Goal: Register for event/course

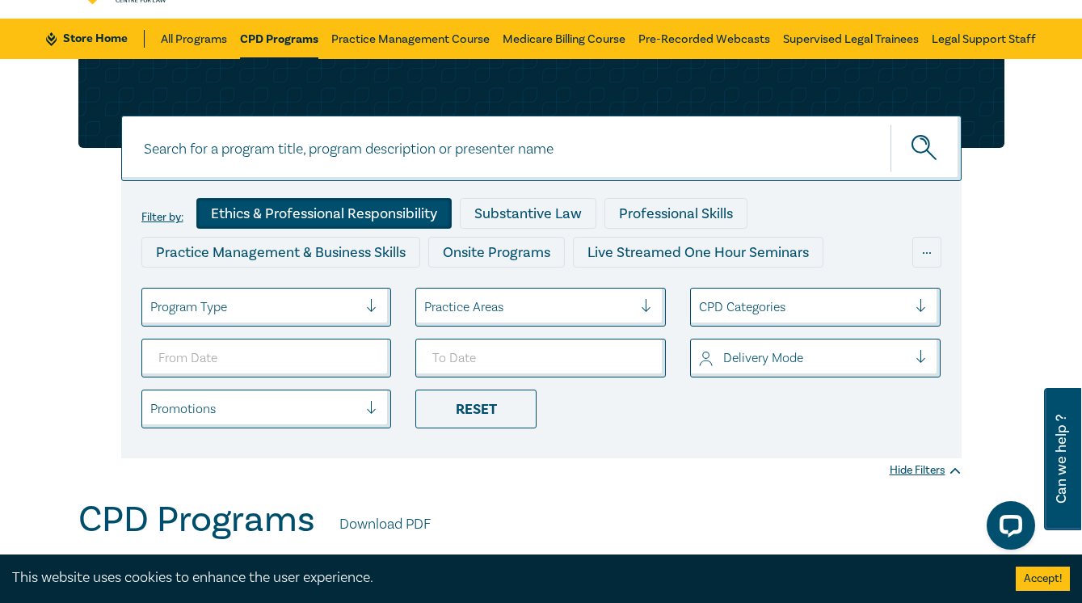
scroll to position [46, 0]
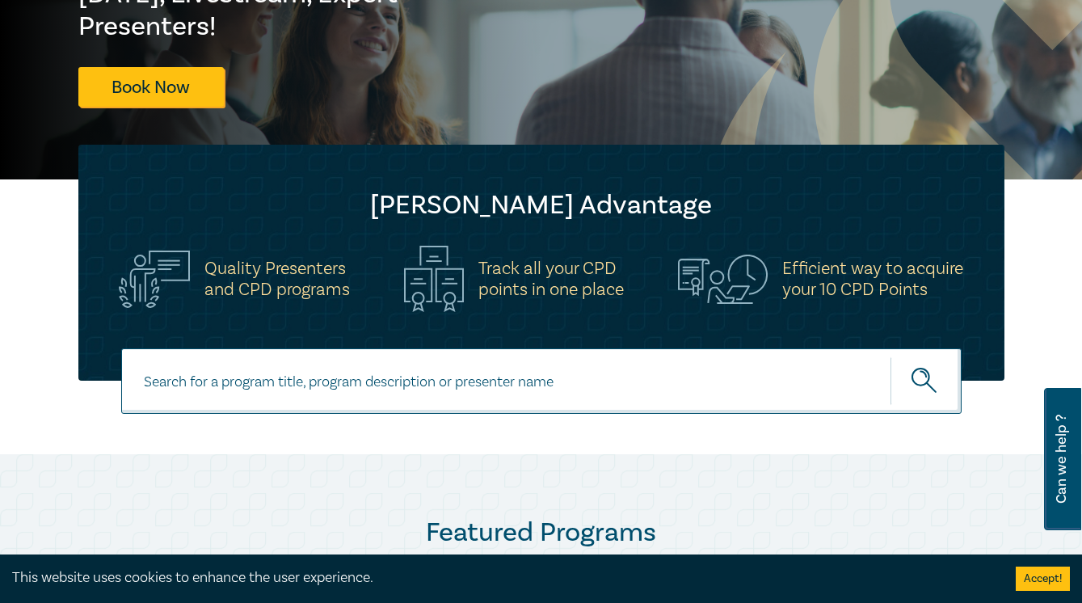
scroll to position [13, 0]
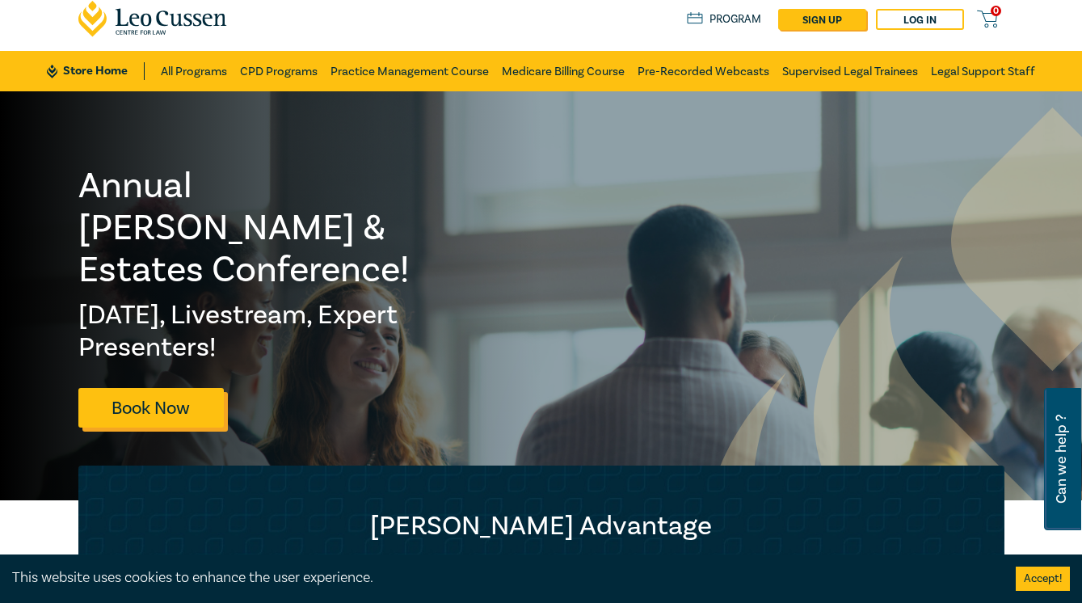
click at [161, 388] on link "Book Now" at bounding box center [150, 408] width 145 height 40
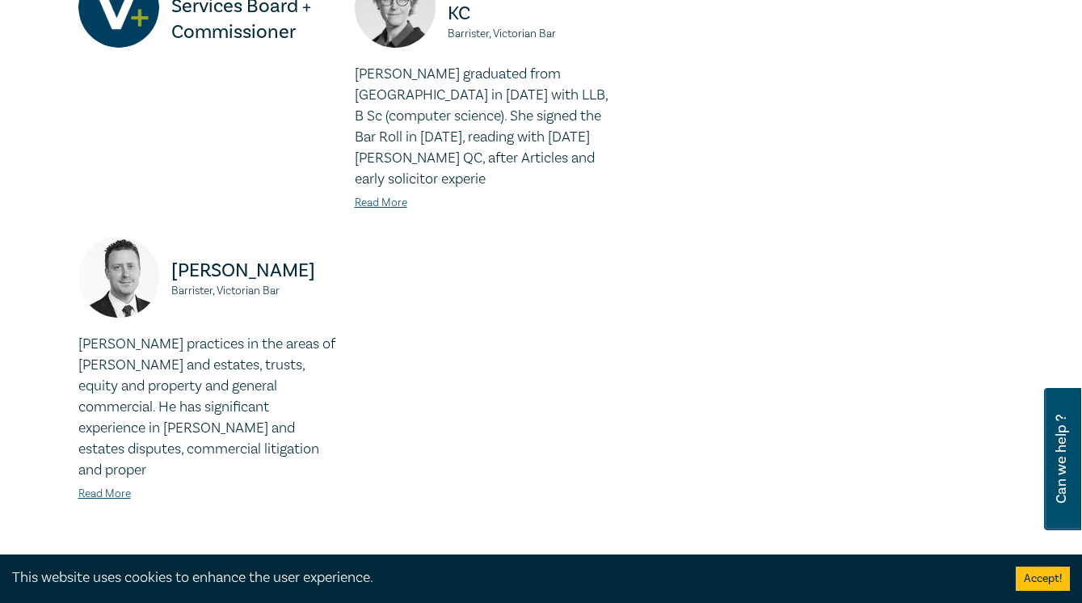
scroll to position [1399, 0]
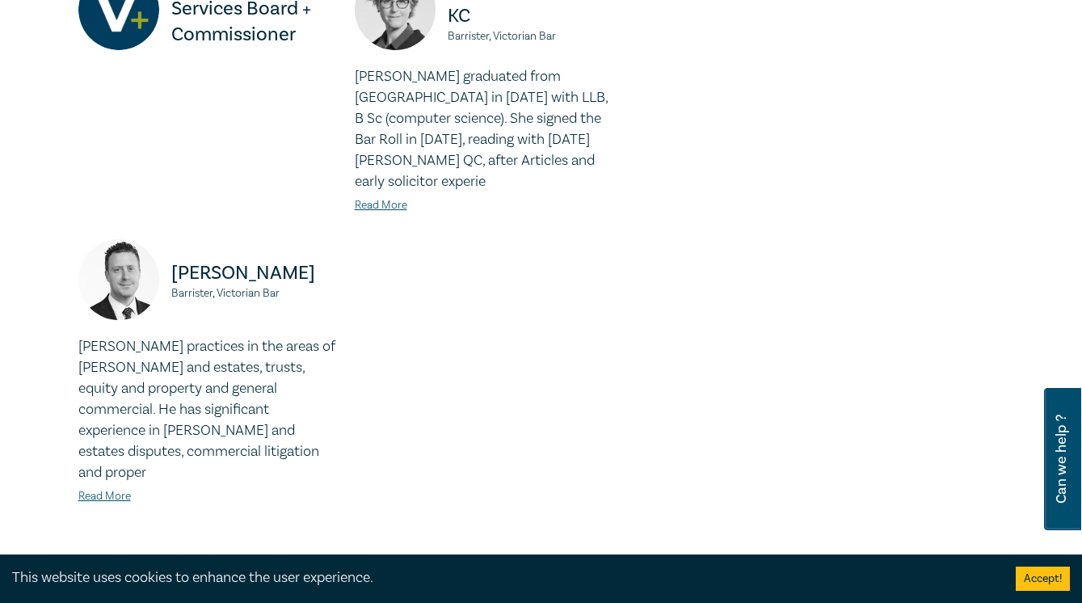
click at [593, 554] on button "Sessions" at bounding box center [344, 578] width 533 height 48
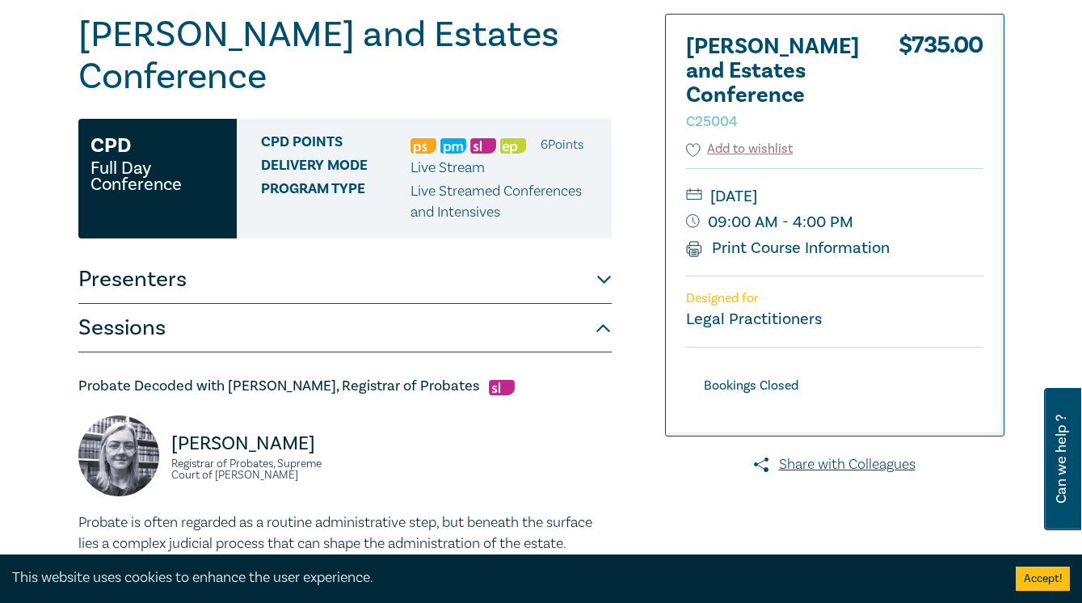
scroll to position [166, 0]
click at [600, 256] on button "Presenters" at bounding box center [344, 280] width 533 height 48
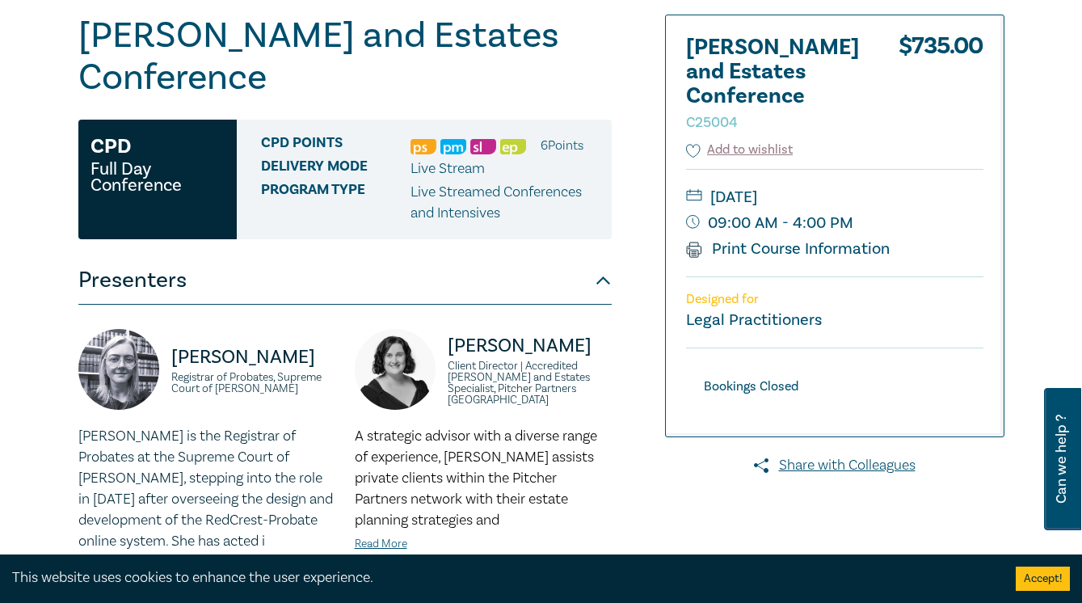
click at [600, 256] on button "Presenters" at bounding box center [344, 280] width 533 height 48
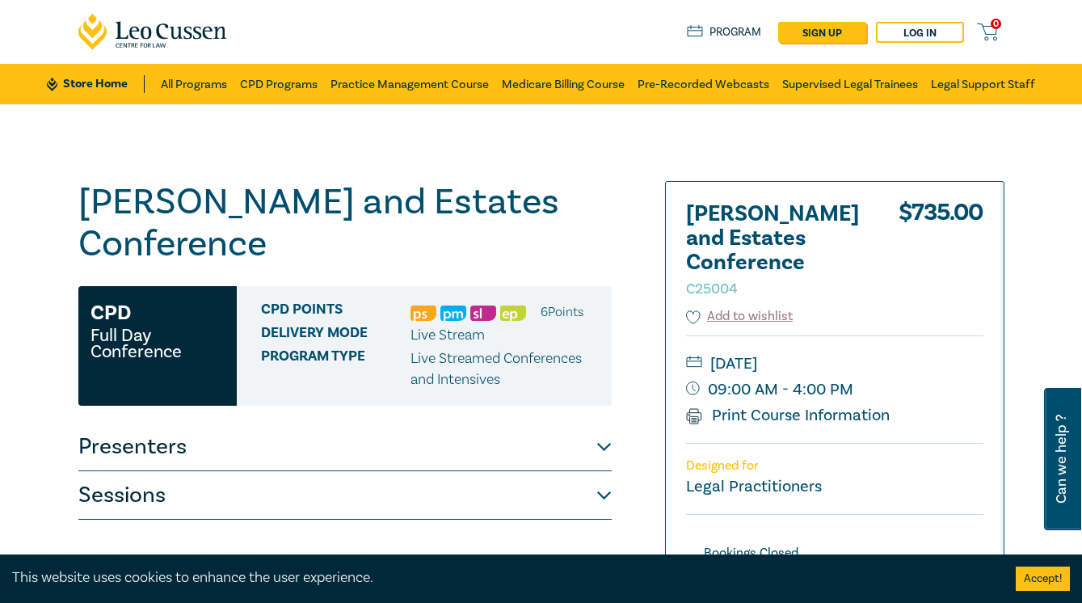
scroll to position [74, 0]
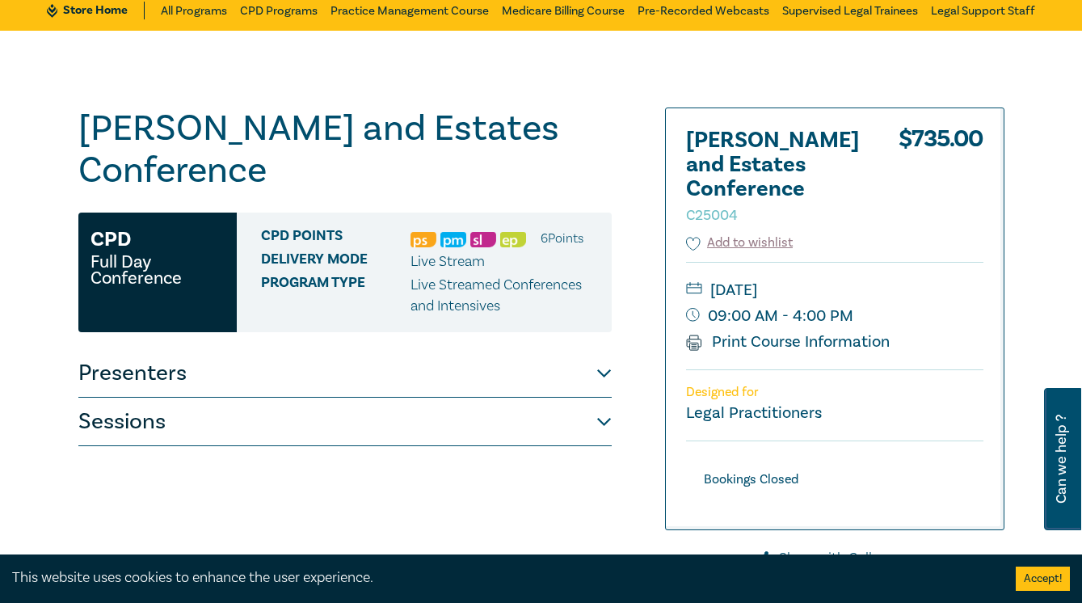
click at [349, 398] on button "Sessions" at bounding box center [344, 422] width 533 height 48
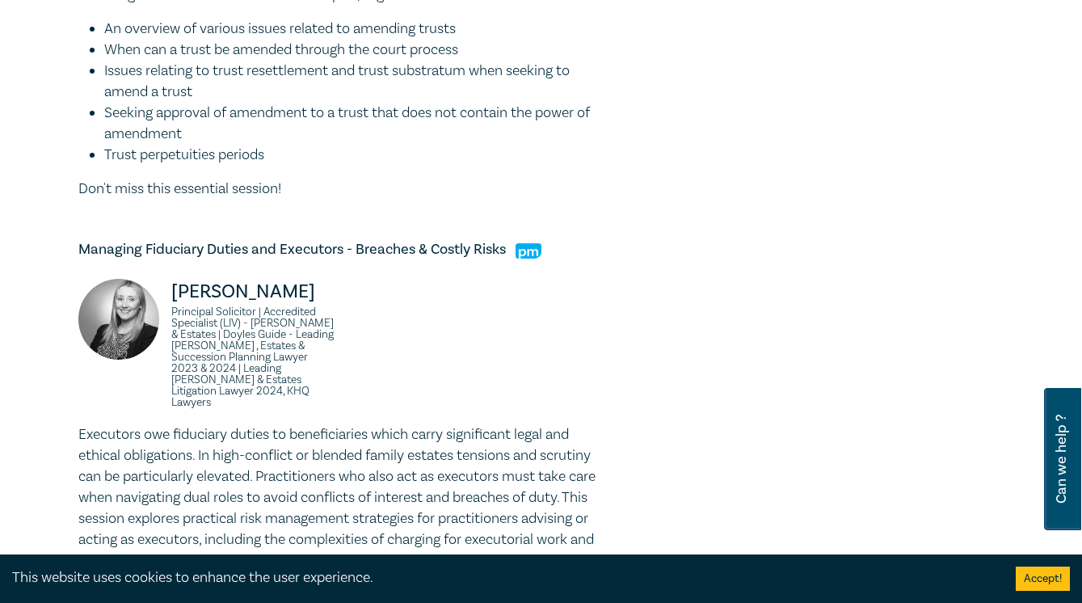
scroll to position [1977, 0]
